Goal: Information Seeking & Learning: Learn about a topic

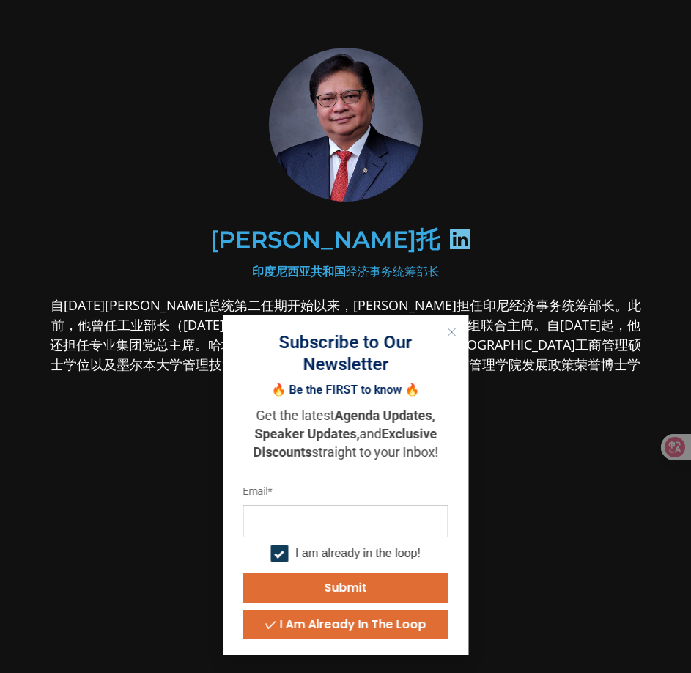
drag, startPoint x: 434, startPoint y: 243, endPoint x: 499, endPoint y: 281, distance: 74.9
click at [499, 281] on div "[PERSON_NAME]托" at bounding box center [346, 239] width 596 height 135
click at [459, 325] on button "Close" at bounding box center [451, 331] width 19 height 19
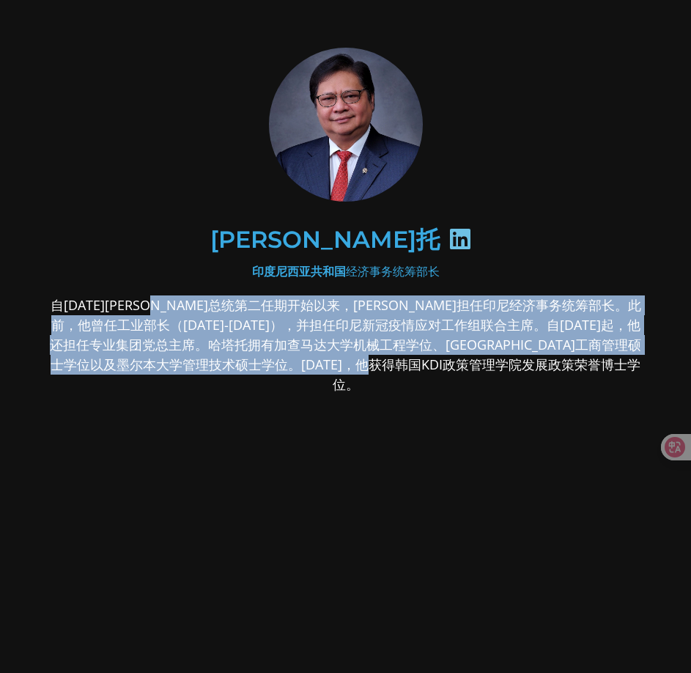
drag, startPoint x: 171, startPoint y: 307, endPoint x: 641, endPoint y: 359, distance: 472.5
click at [634, 358] on font "自[DATE][PERSON_NAME]总统第二任期开始以来，[PERSON_NAME]担任印尼经济事务统筹部长。此前，他曾任工业部长（[DATE]-[DAT…" at bounding box center [345, 344] width 591 height 97
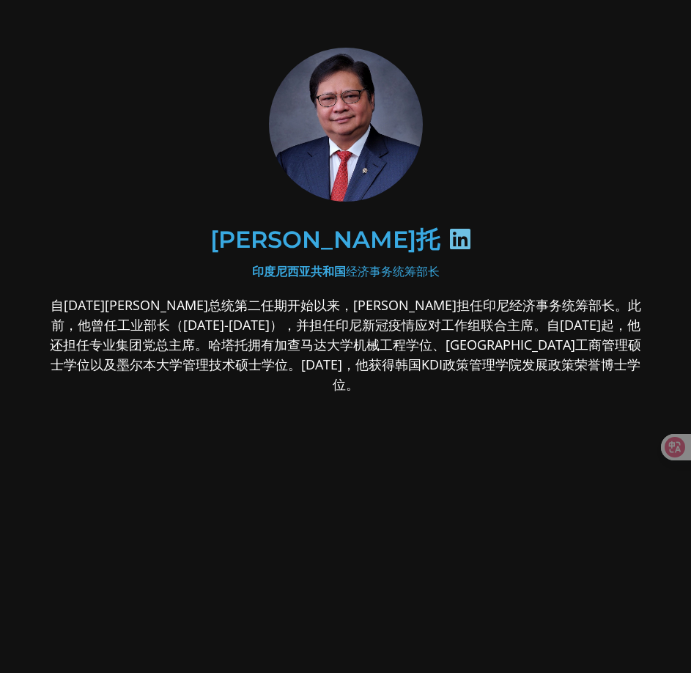
click at [654, 360] on div "[PERSON_NAME]托 印度尼西亚共和国 经济事务统筹部长 自[DATE][PERSON_NAME]总统第二任期开始以来，[PERSON_NAME]担任…" at bounding box center [346, 337] width 662 height 645
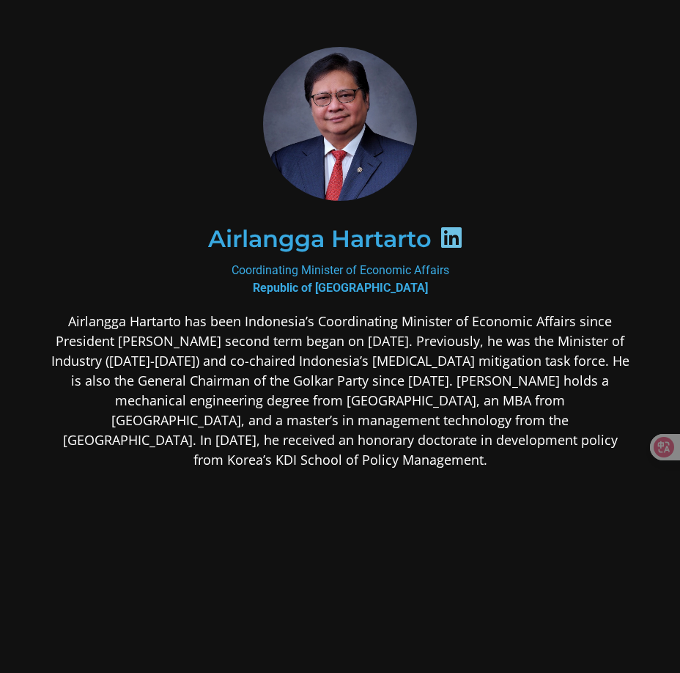
drag, startPoint x: 408, startPoint y: 441, endPoint x: 615, endPoint y: 442, distance: 207.4
click at [615, 442] on p "Airlangga Hartarto has been Indonesia’s Coordinating Minister of Economic Affai…" at bounding box center [339, 390] width 585 height 158
copy p "KDI School of Policy Management."
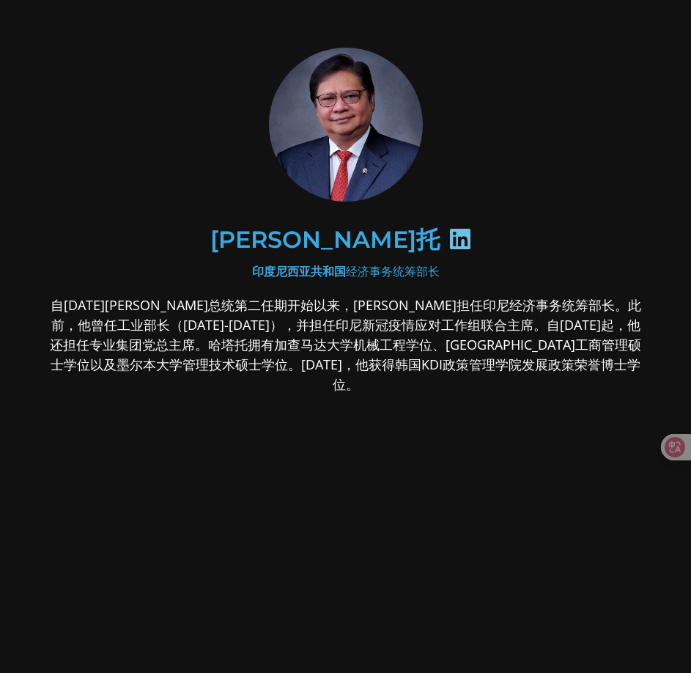
click at [482, 386] on div "自[DATE][PERSON_NAME]总统第二任期开始以来，[PERSON_NAME]担任印尼经济事务统筹部长。此前，他曾任工业部长（[DATE]-[DAT…" at bounding box center [346, 460] width 596 height 330
drag, startPoint x: 430, startPoint y: 361, endPoint x: 575, endPoint y: 364, distance: 145.1
click at [571, 364] on font "自[DATE][PERSON_NAME]总统第二任期开始以来，[PERSON_NAME]担任印尼经济事务统筹部长。此前，他曾任工业部长（[DATE]-[DAT…" at bounding box center [345, 344] width 591 height 97
click at [575, 364] on font "自[DATE][PERSON_NAME]总统第二任期开始以来，[PERSON_NAME]担任印尼经济事务统筹部长。此前，他曾任工业部长（[DATE]-[DAT…" at bounding box center [345, 344] width 591 height 97
